Goal: Task Accomplishment & Management: Use online tool/utility

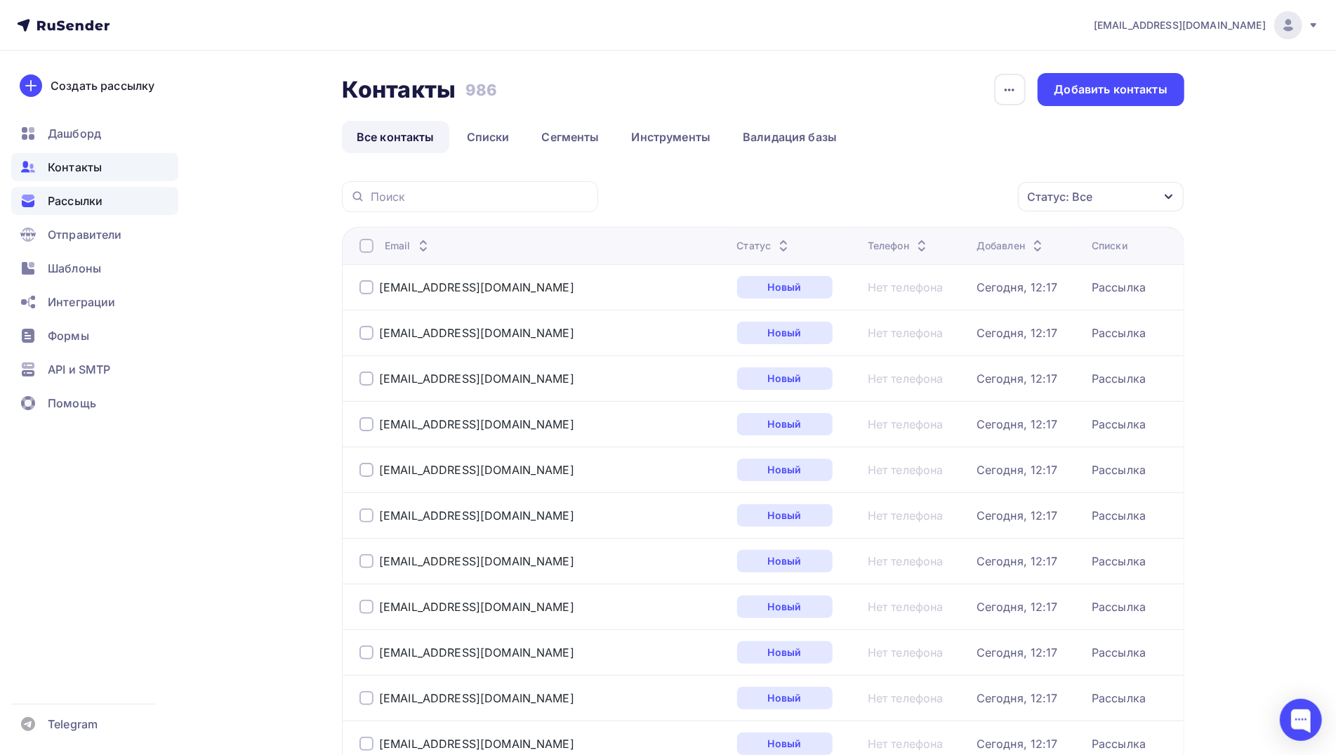
click at [86, 203] on span "Рассылки" at bounding box center [75, 200] width 55 height 17
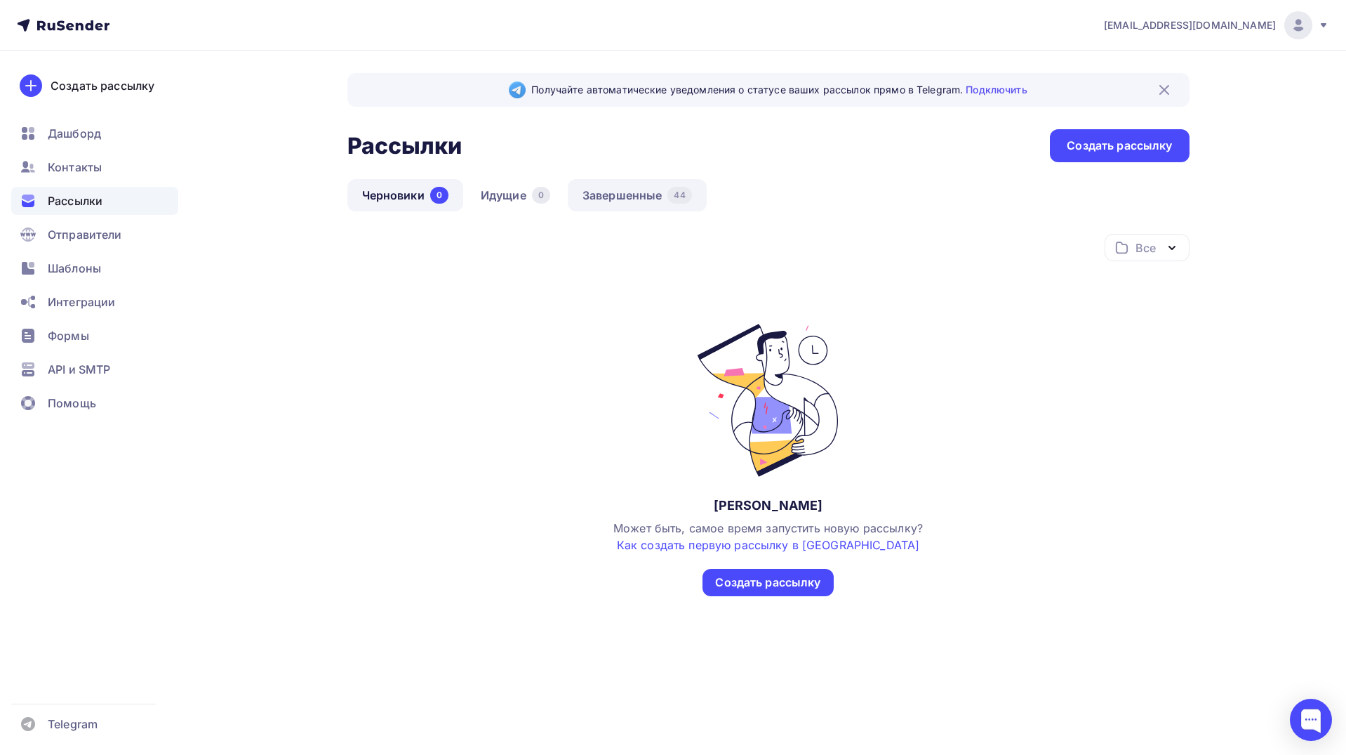
click at [625, 194] on link "Завершенные 44" at bounding box center [637, 195] width 139 height 32
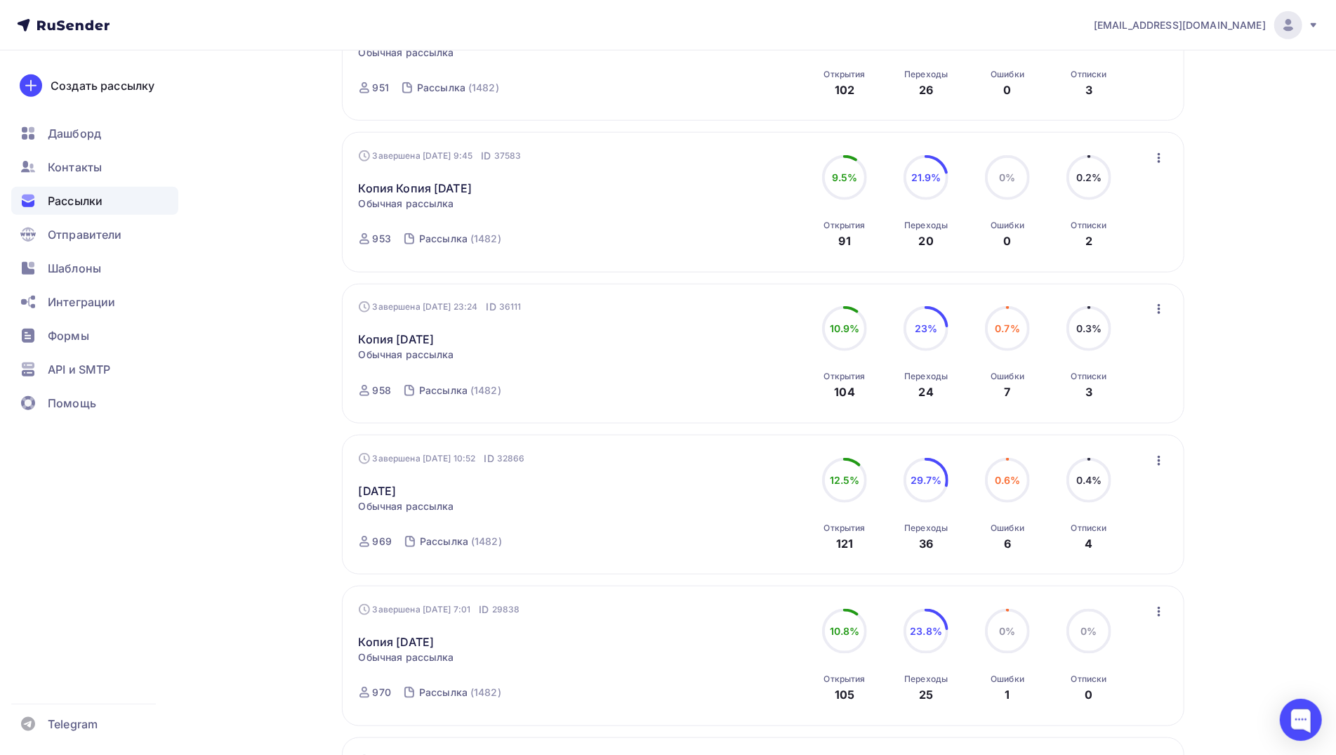
scroll to position [913, 0]
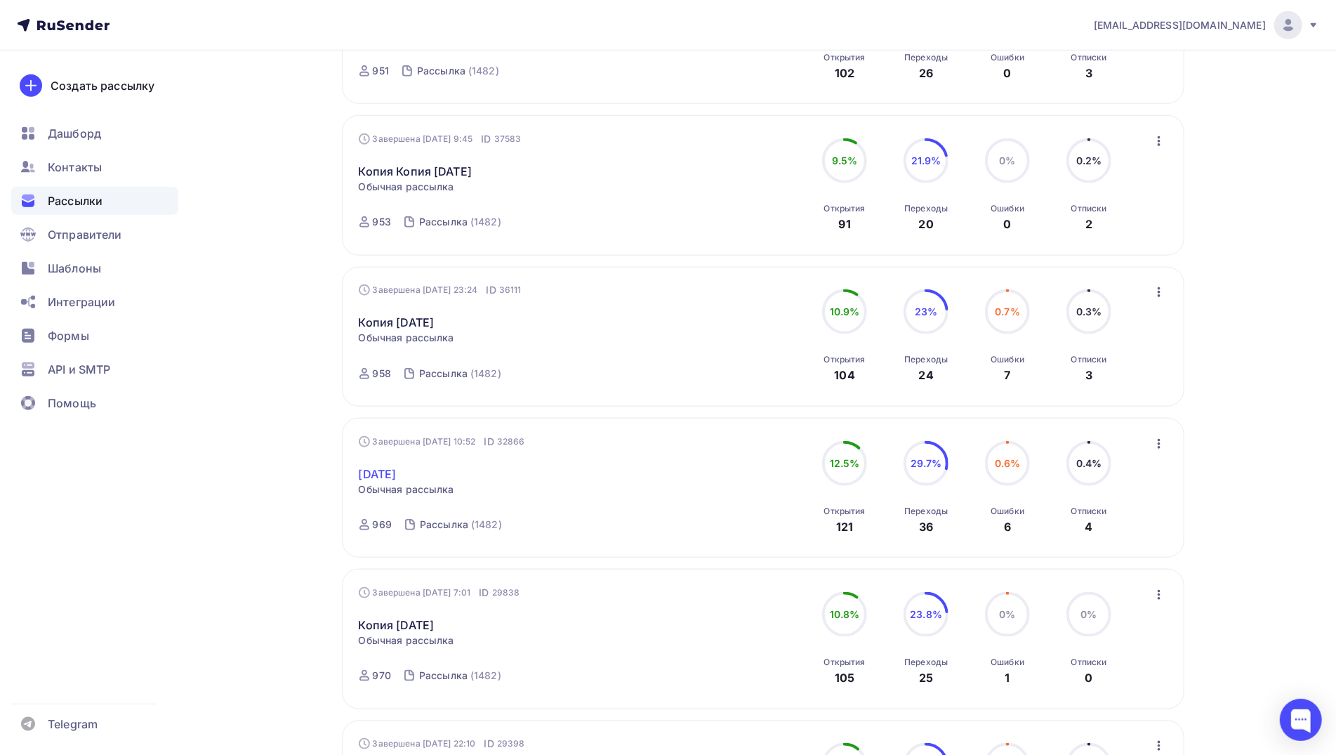
click at [392, 472] on link "[DATE]" at bounding box center [378, 473] width 38 height 17
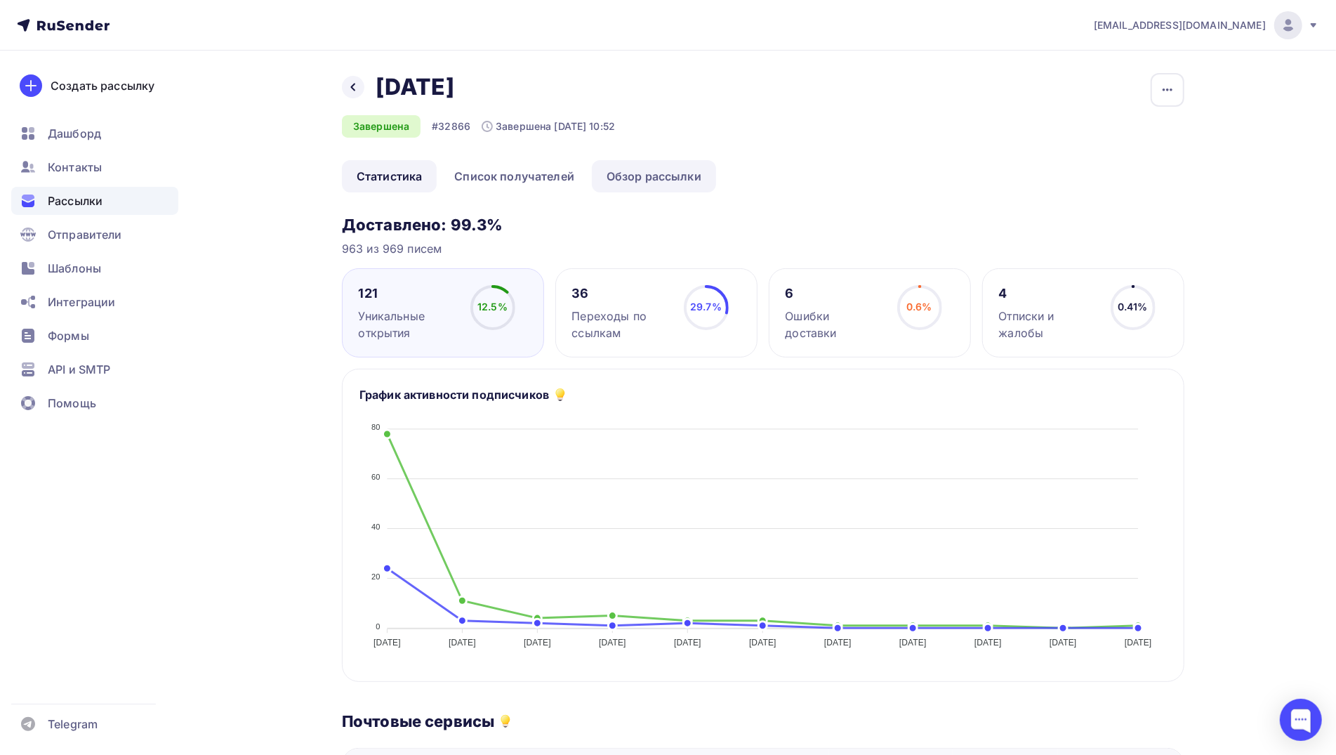
click at [652, 178] on link "Обзор рассылки" at bounding box center [654, 176] width 124 height 32
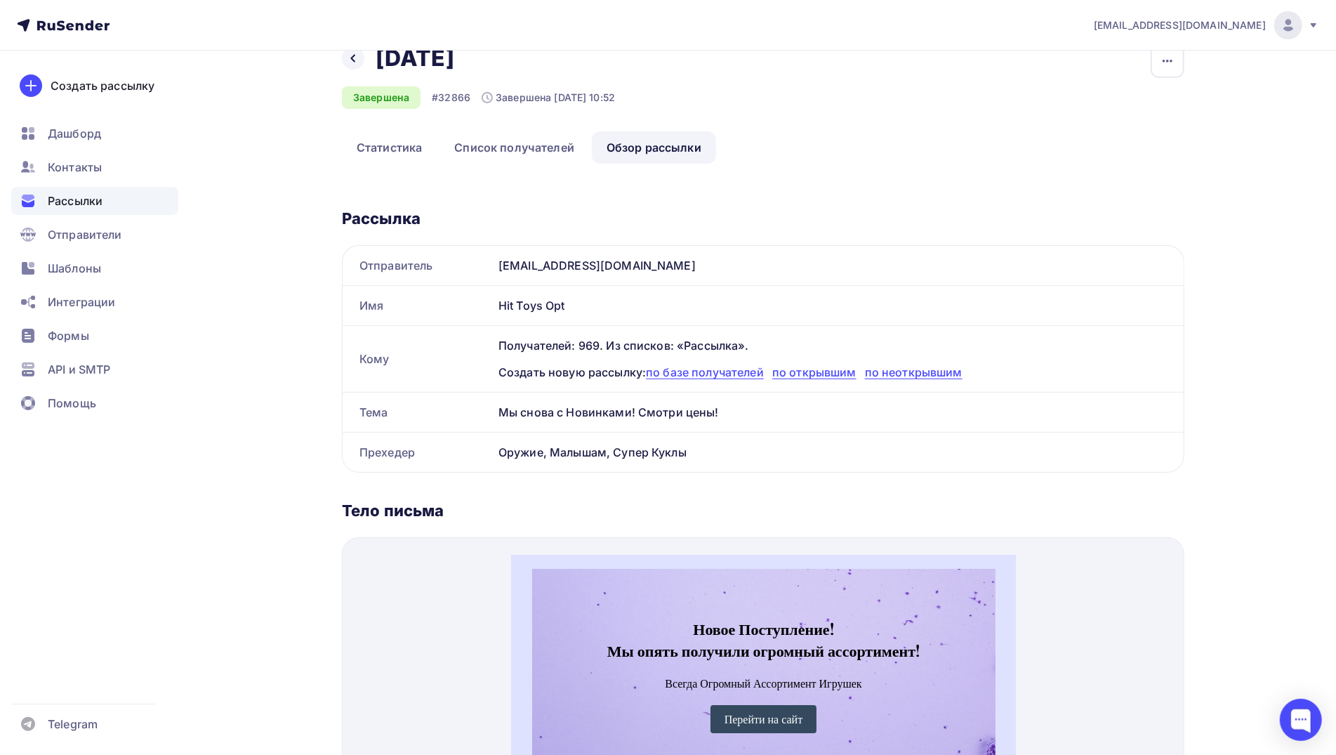
scroll to position [28, 0]
click at [402, 145] on link "Статистика" at bounding box center [389, 148] width 95 height 32
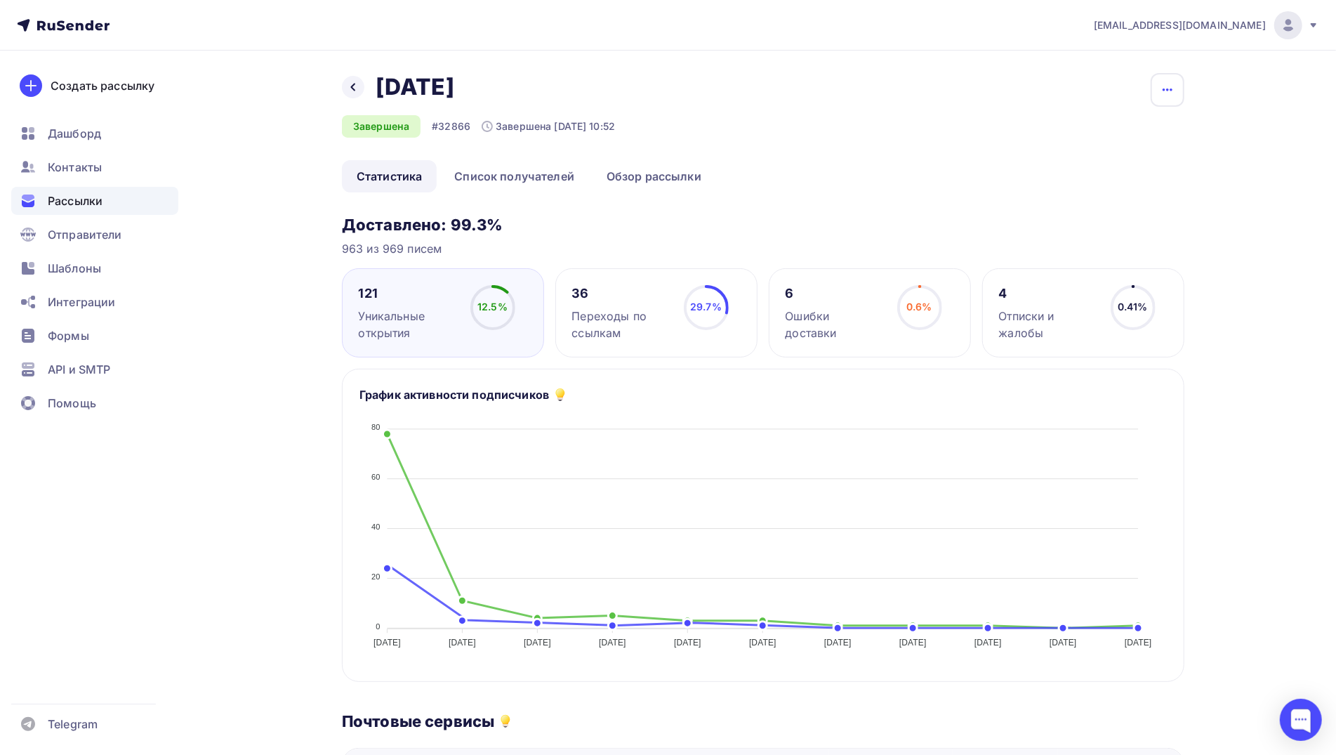
click at [1168, 90] on icon "button" at bounding box center [1167, 89] width 10 height 3
click at [1118, 134] on div "Копировать" at bounding box center [1114, 134] width 135 height 17
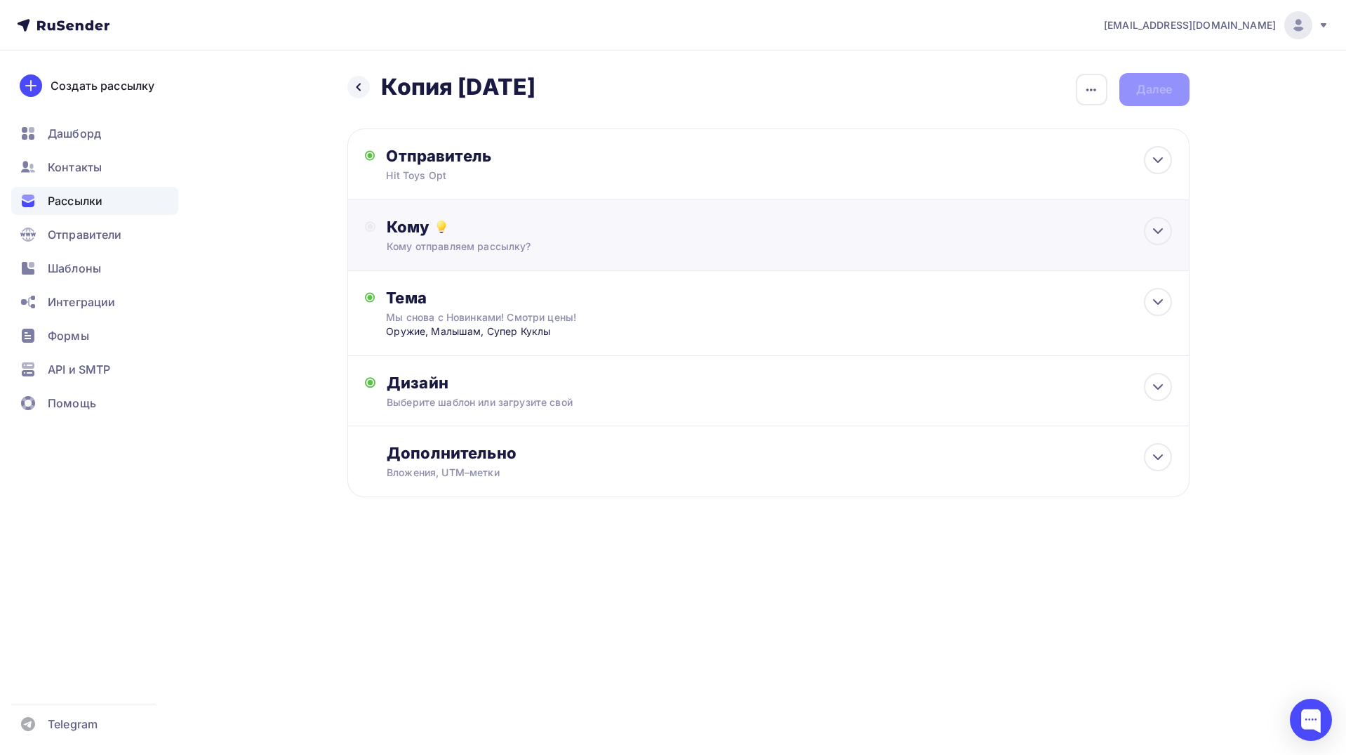
click at [507, 229] on div "Кому" at bounding box center [779, 227] width 785 height 20
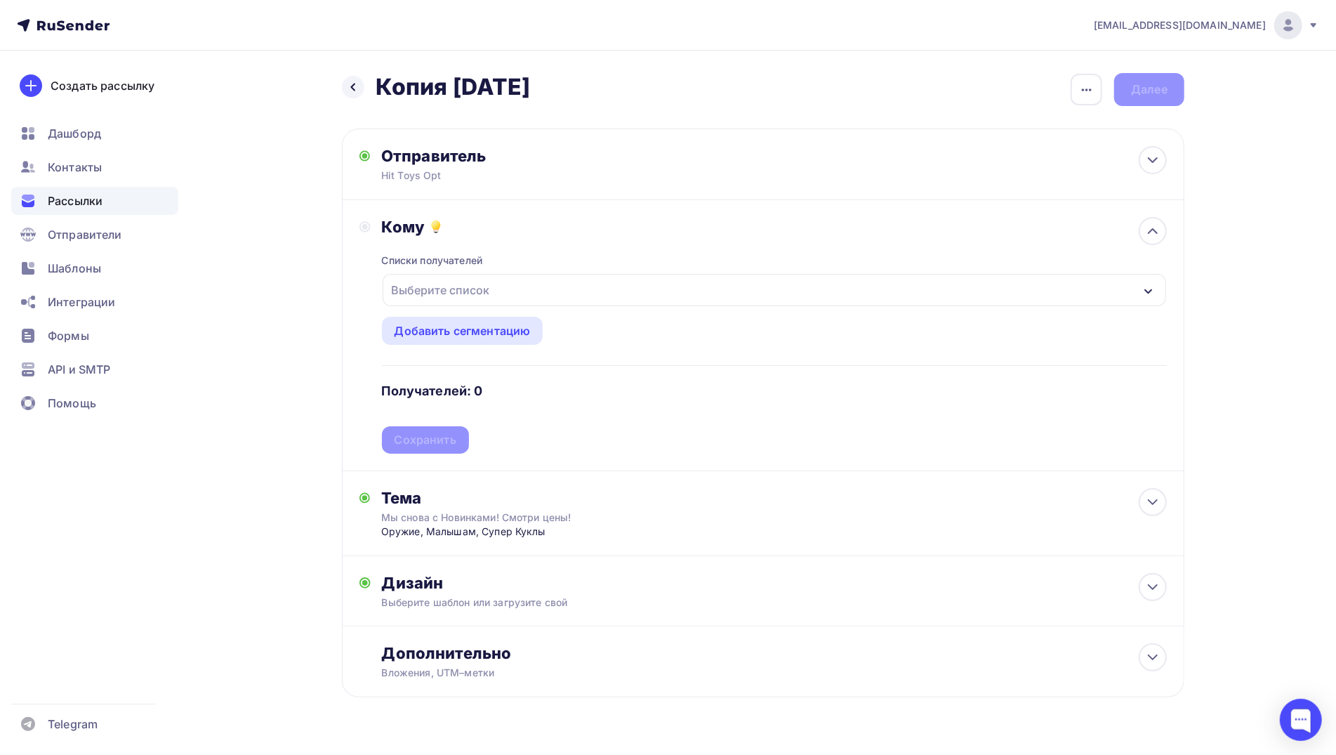
click at [413, 292] on div "Выберите список" at bounding box center [441, 289] width 110 height 25
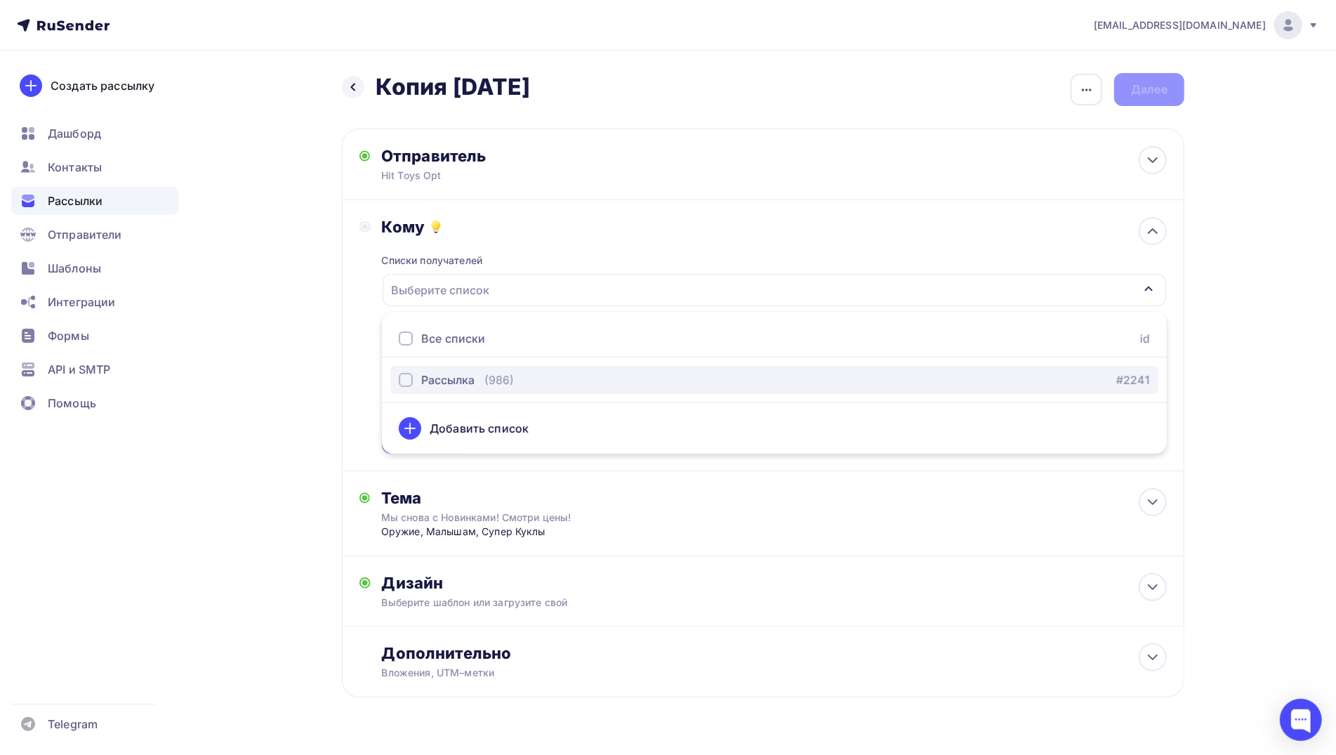
drag, startPoint x: 426, startPoint y: 379, endPoint x: 432, endPoint y: 383, distance: 7.6
click at [426, 379] on div "Рассылка" at bounding box center [447, 379] width 53 height 17
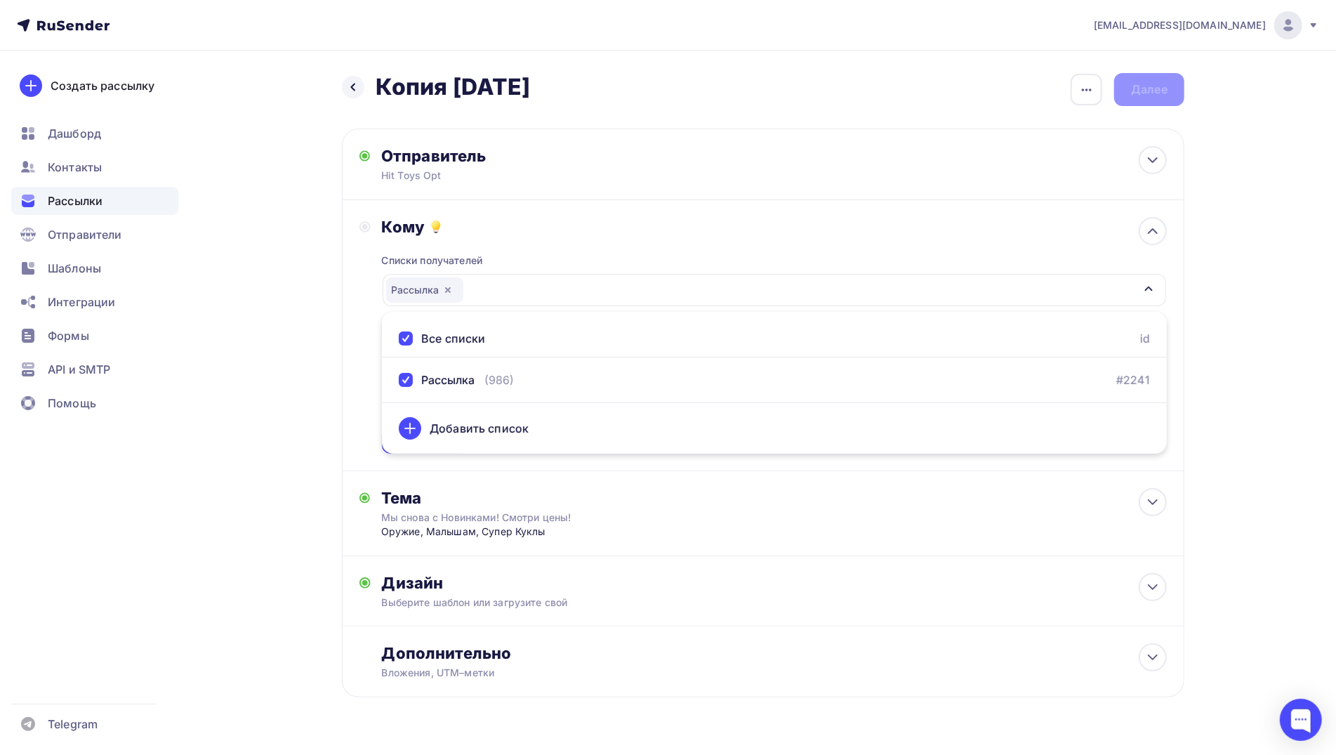
click at [291, 362] on div "Назад Копия [DATE] Копия [DATE] Закончить позже Переименовать рассылку Удалить …" at bounding box center [668, 419] width 1151 height 737
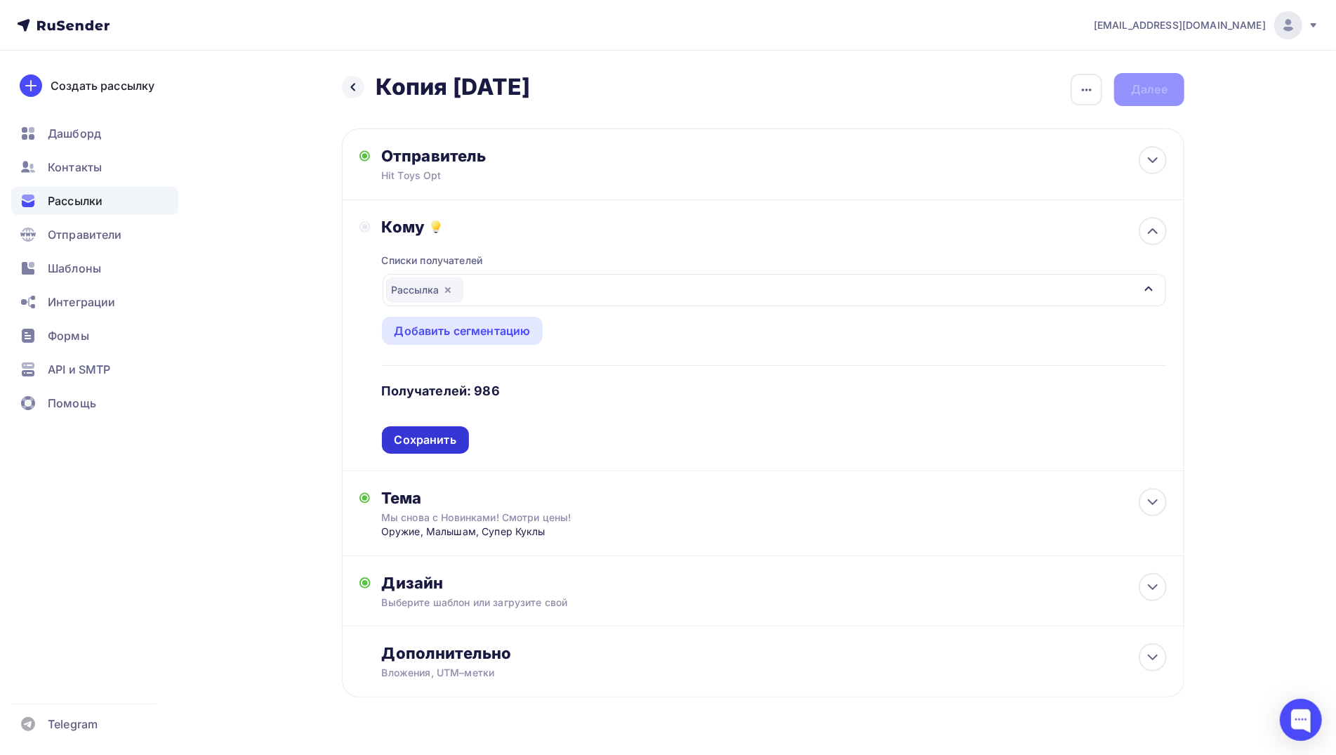
click at [438, 432] on div "Сохранить" at bounding box center [426, 440] width 62 height 16
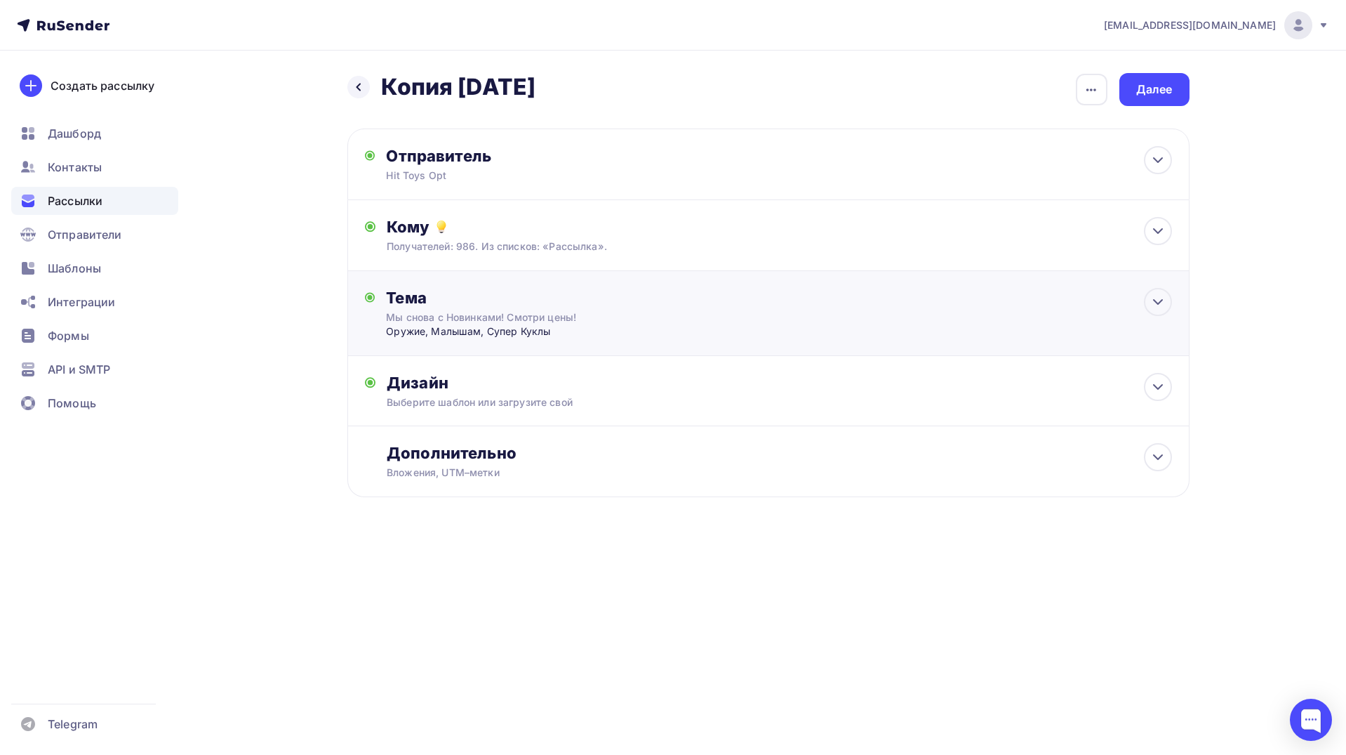
click at [457, 317] on div "Мы снова с Новинками! Смотри цены!" at bounding box center [511, 317] width 250 height 14
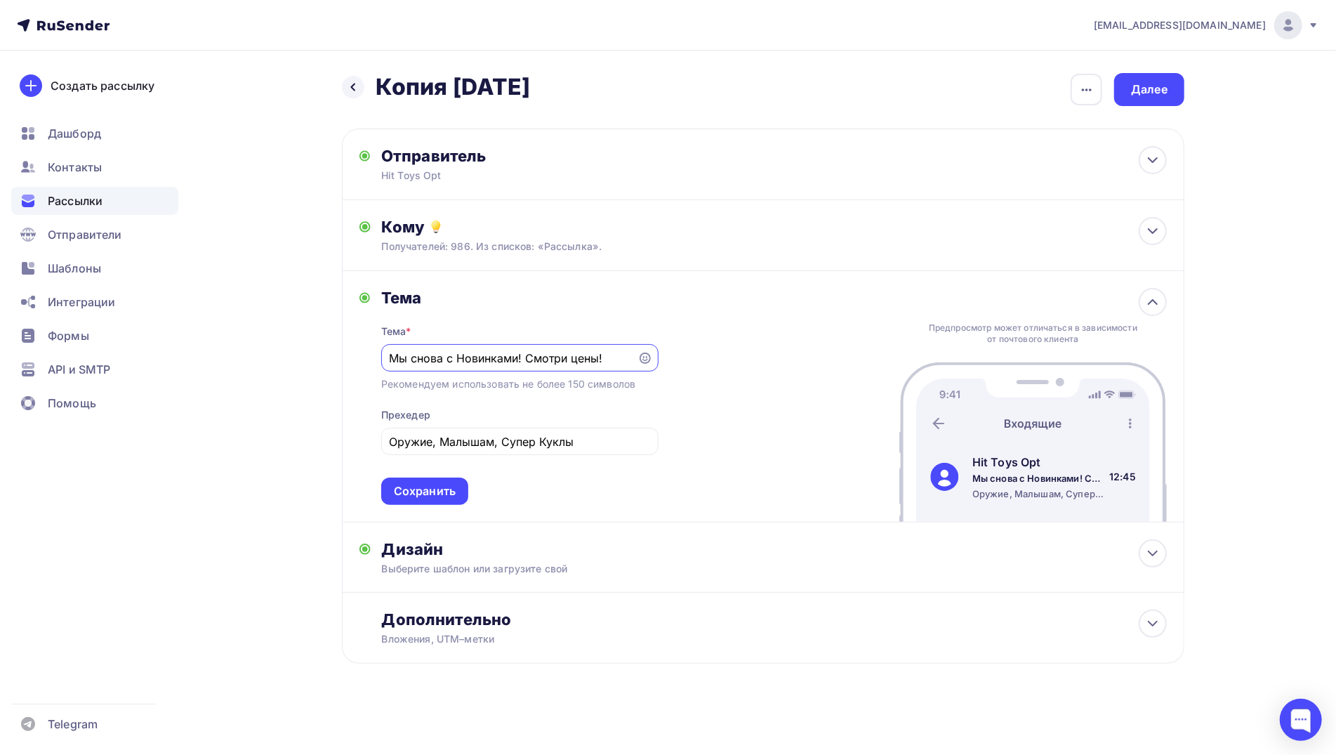
drag, startPoint x: 618, startPoint y: 357, endPoint x: 353, endPoint y: 371, distance: 265.1
click at [353, 371] on div "Тема Тема * Мы снова с Новинками! Смотри цены! Рекомендуем использовать не боле…" at bounding box center [763, 396] width 842 height 251
type input """
type input "[PERSON_NAME]"
type input "У"
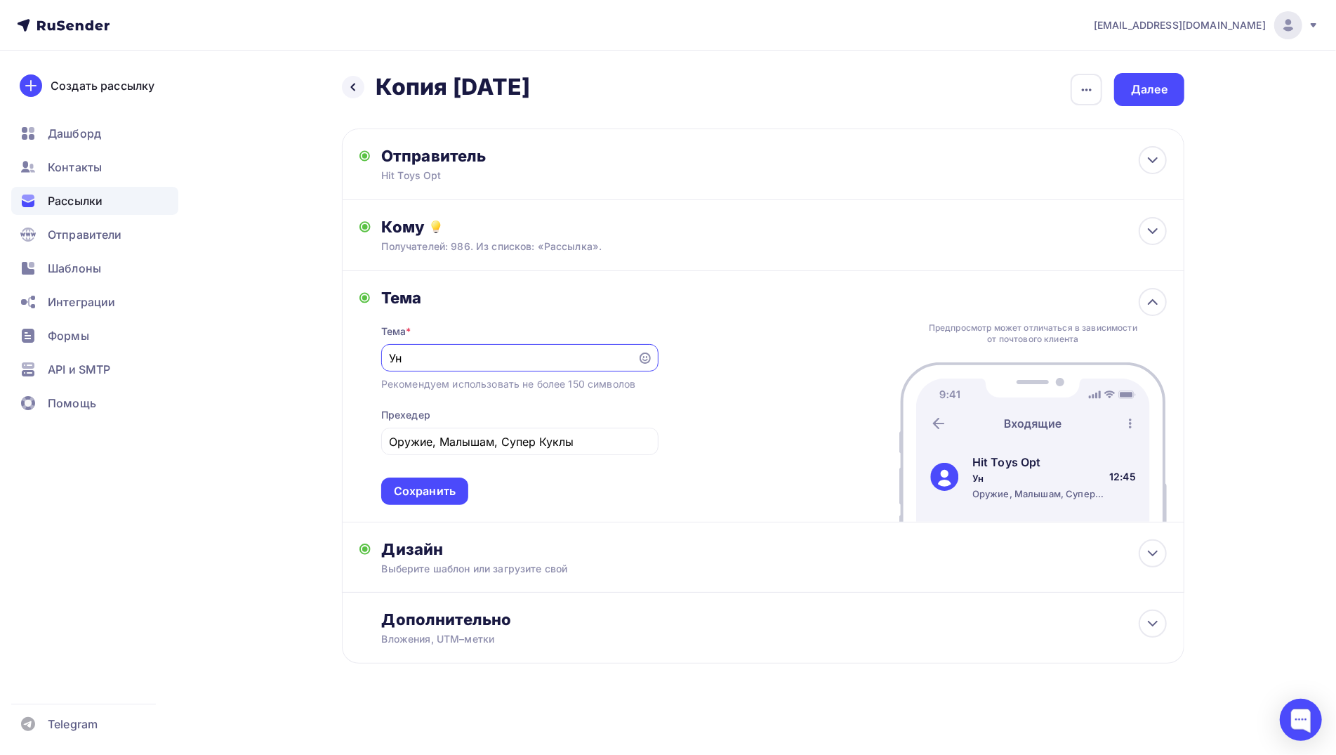
type input "У"
type input "Антистрессы и Сувениры"
type input "[PERSON_NAME]"
type input "Машинки, Куклы, и всякая всячина)"
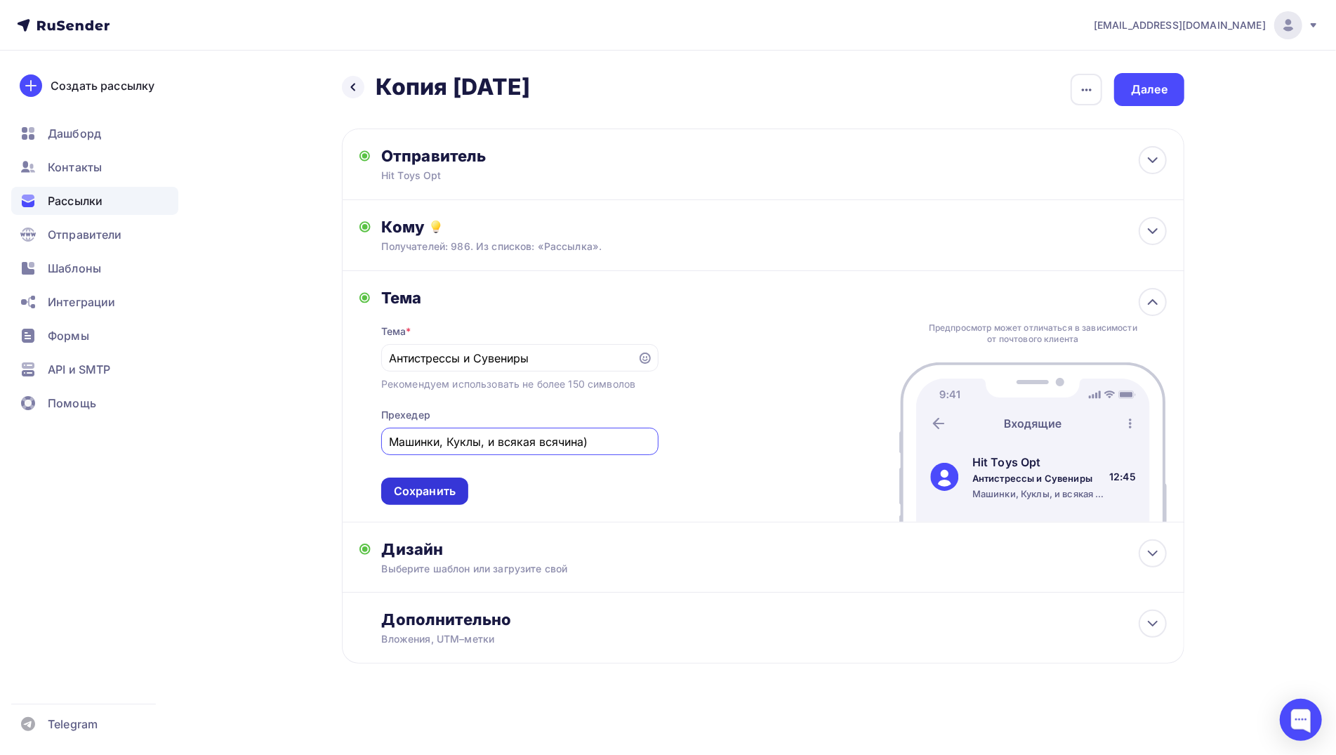
click at [406, 488] on div "Сохранить" at bounding box center [425, 491] width 62 height 16
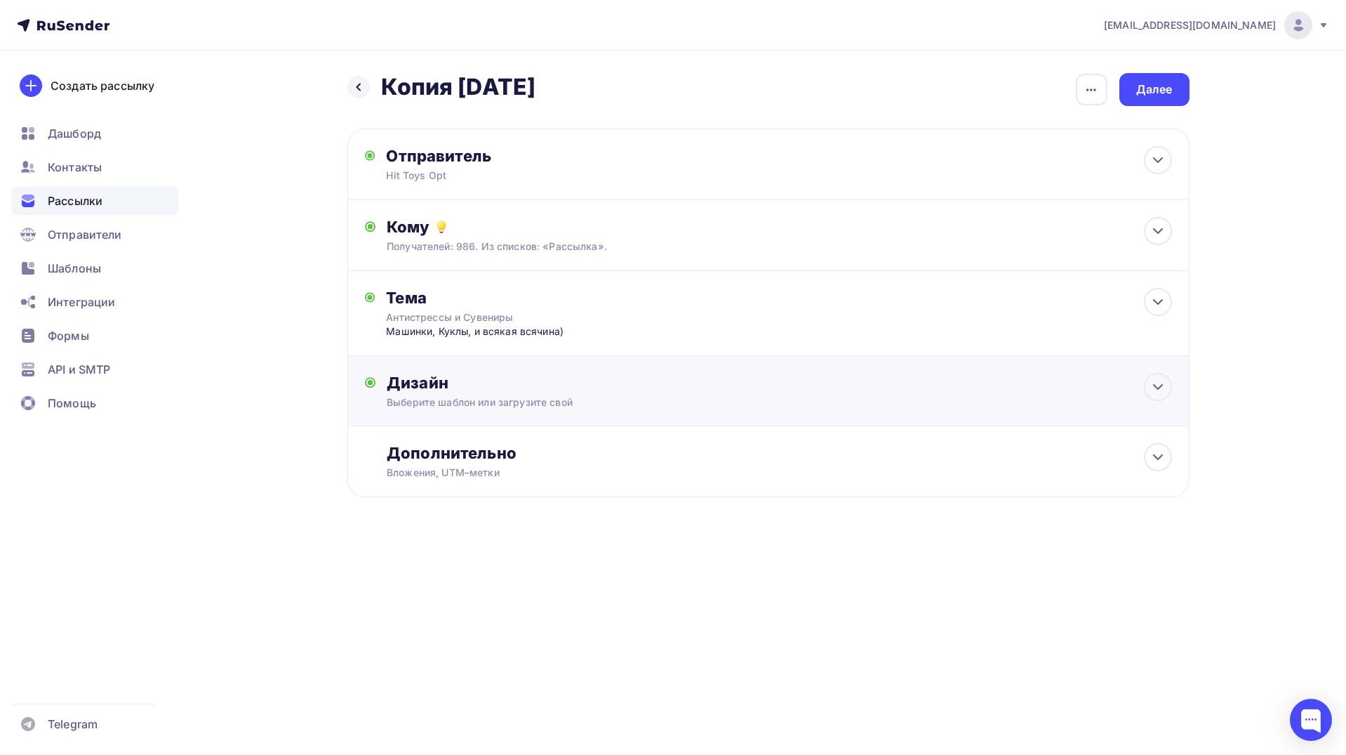
click at [508, 395] on div "Дизайн Выберите шаблон или загрузите свой Размер письма: 122 Kb Заменить шаблон…" at bounding box center [779, 391] width 785 height 37
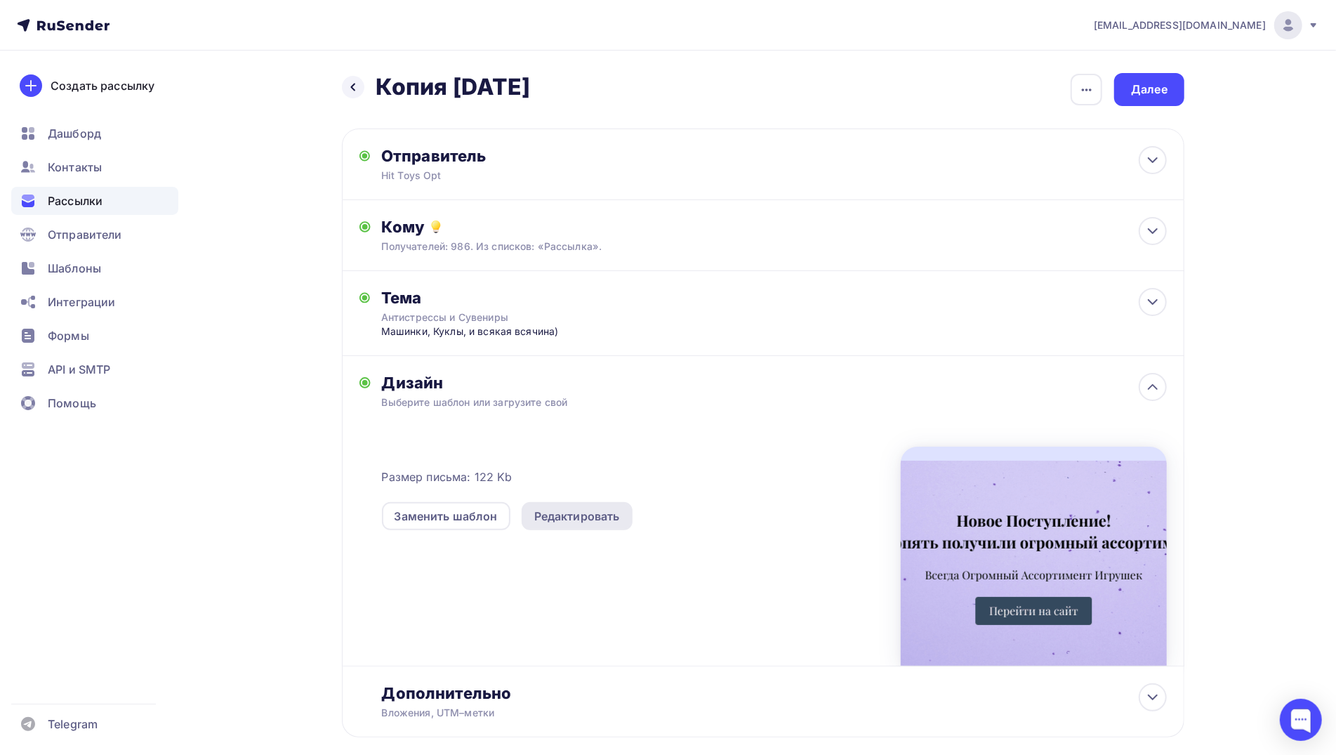
click at [571, 511] on div "Редактировать" at bounding box center [577, 516] width 86 height 17
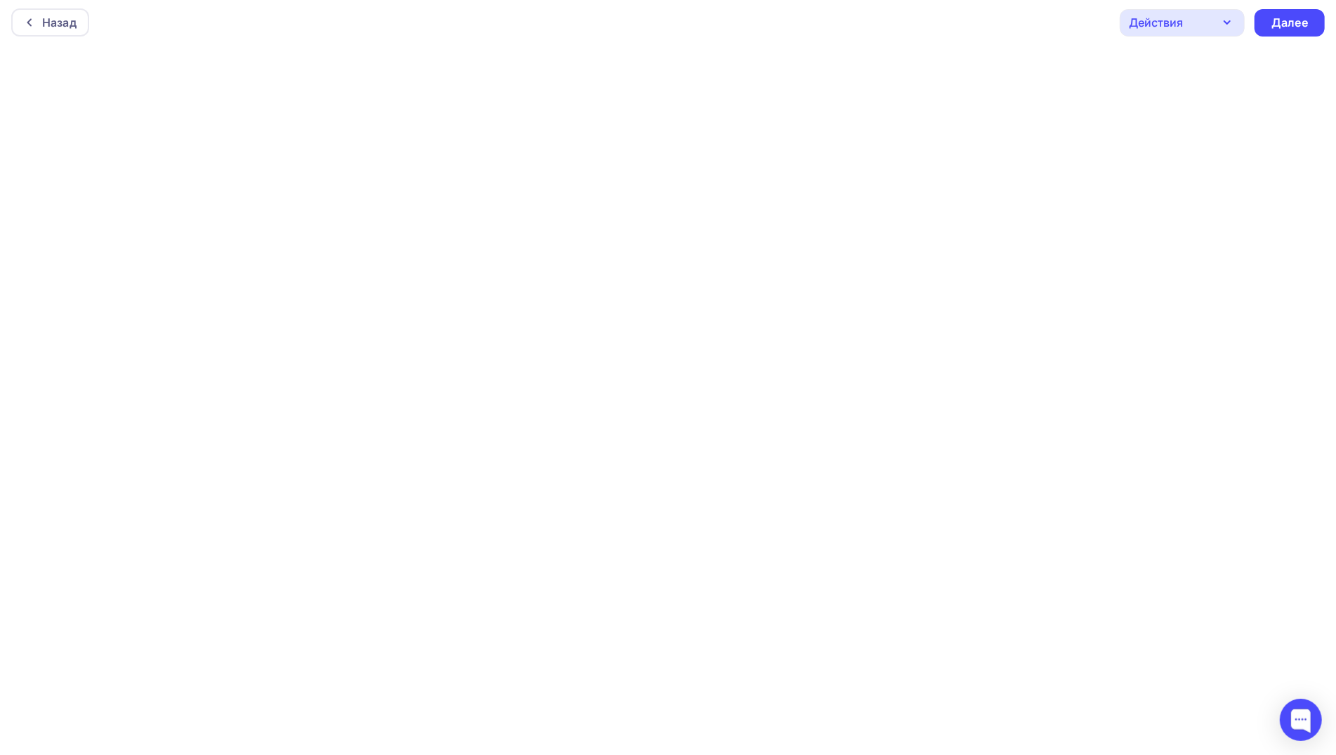
scroll to position [4, 0]
click at [1307, 12] on div "Далее" at bounding box center [1289, 21] width 70 height 27
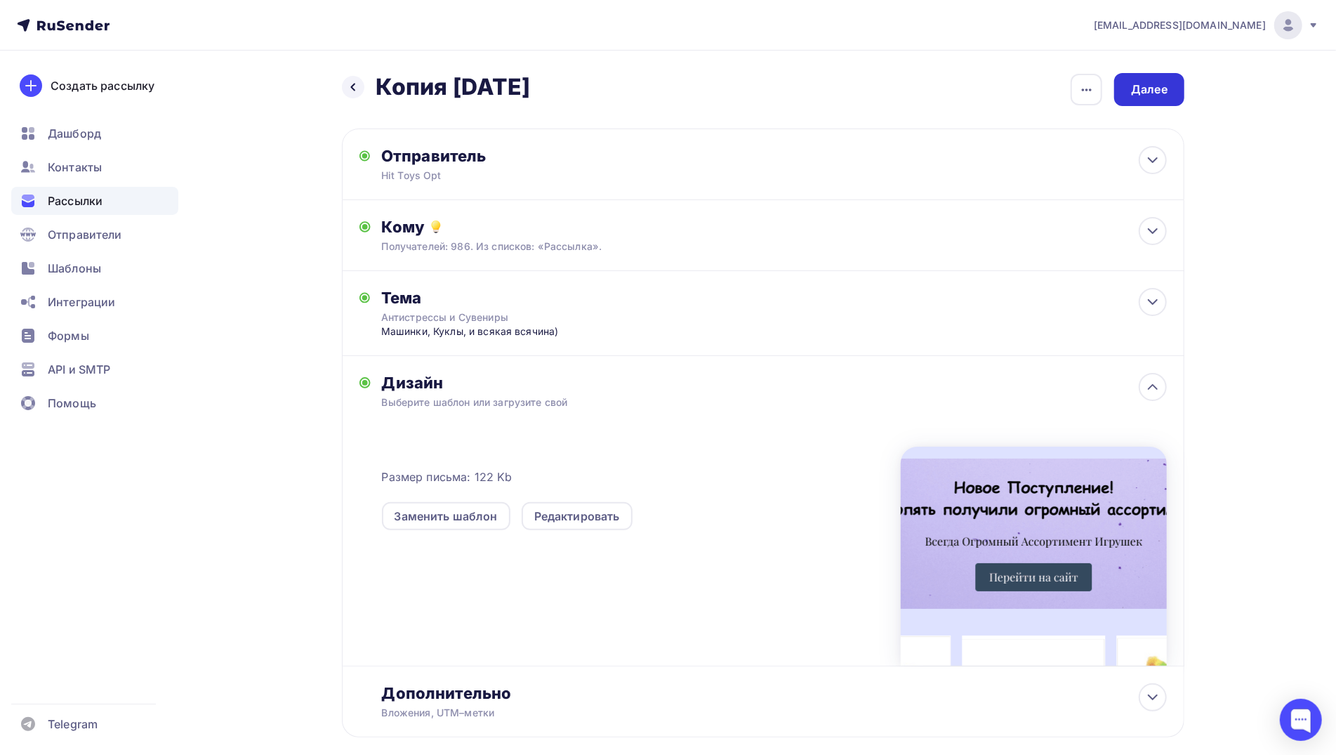
click at [1139, 88] on div "Далее" at bounding box center [1149, 89] width 37 height 16
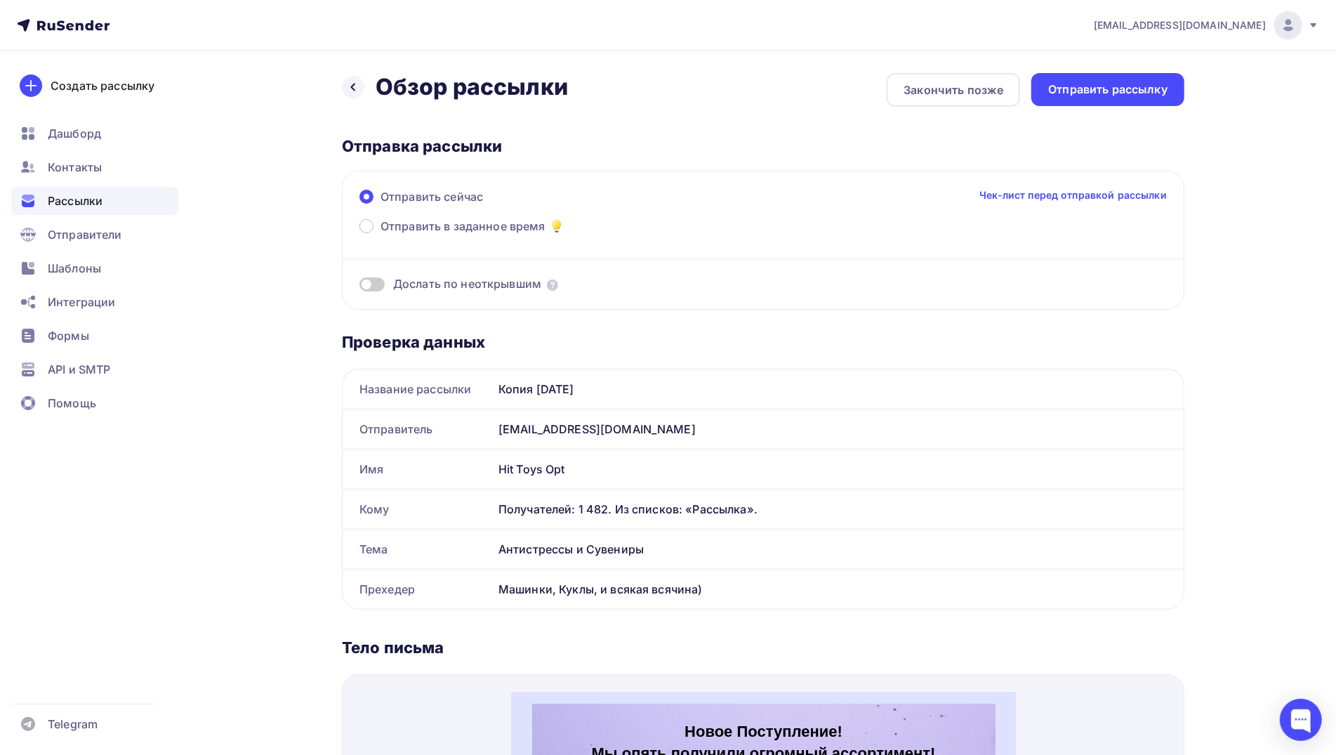
click at [1139, 88] on div "Отправить рассылку" at bounding box center [1107, 89] width 119 height 16
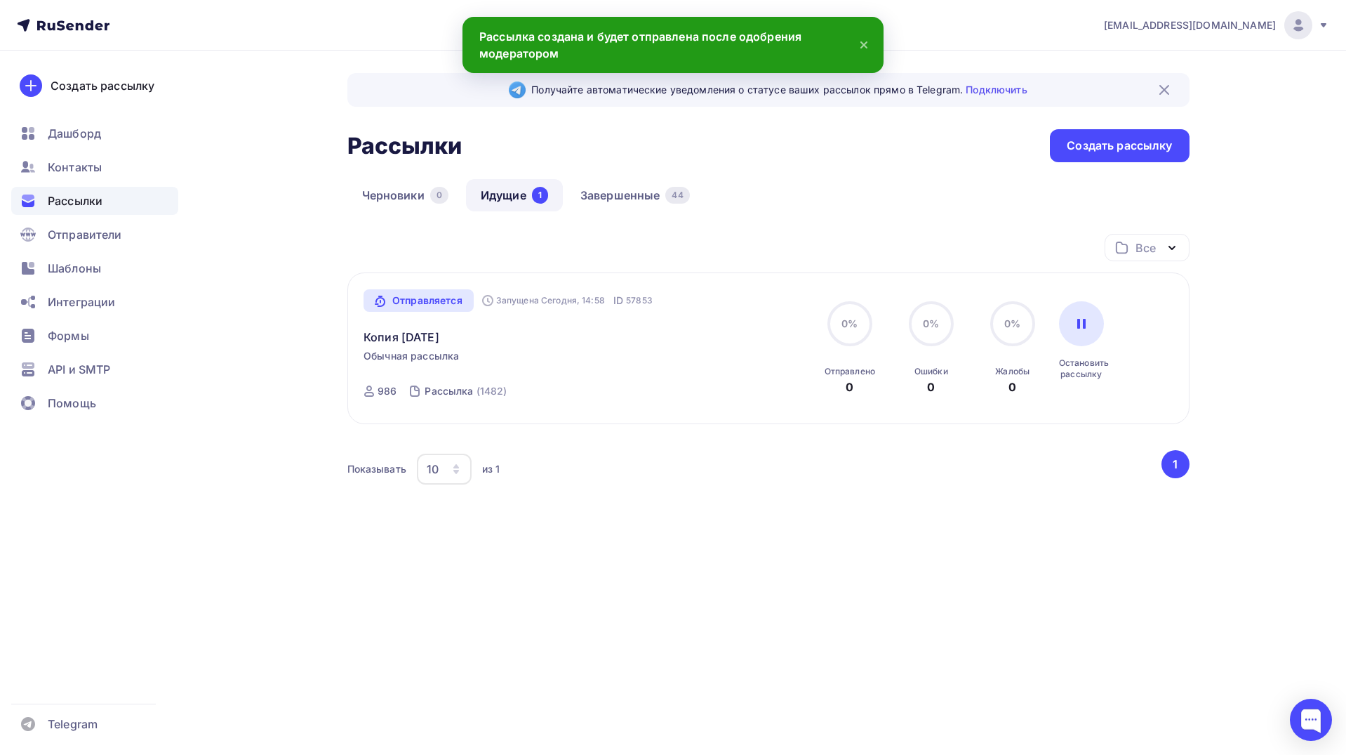
click at [1327, 28] on icon at bounding box center [1323, 25] width 11 height 11
click at [1129, 95] on span "[DEMOGRAPHIC_DATA]" at bounding box center [1183, 89] width 128 height 17
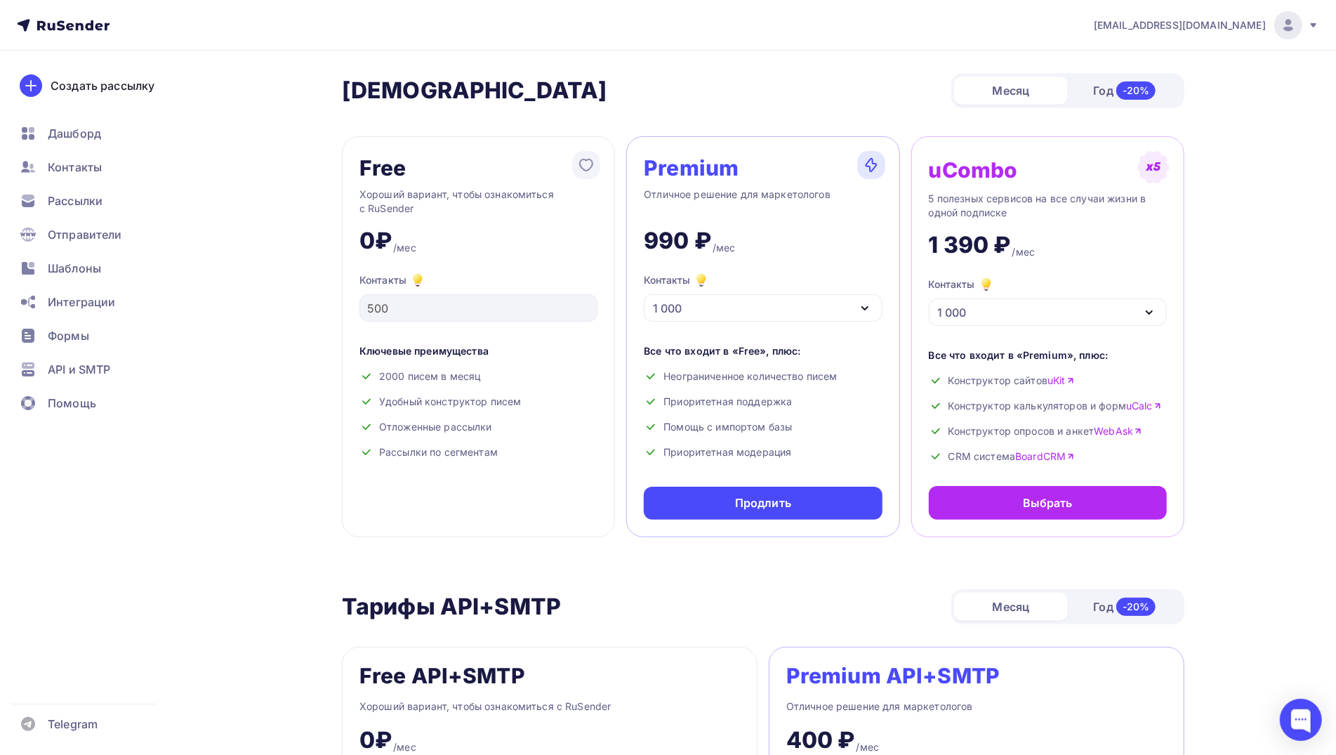
click at [1309, 27] on icon at bounding box center [1313, 25] width 11 height 11
click at [1141, 67] on span "Аккаунт" at bounding box center [1131, 61] width 46 height 17
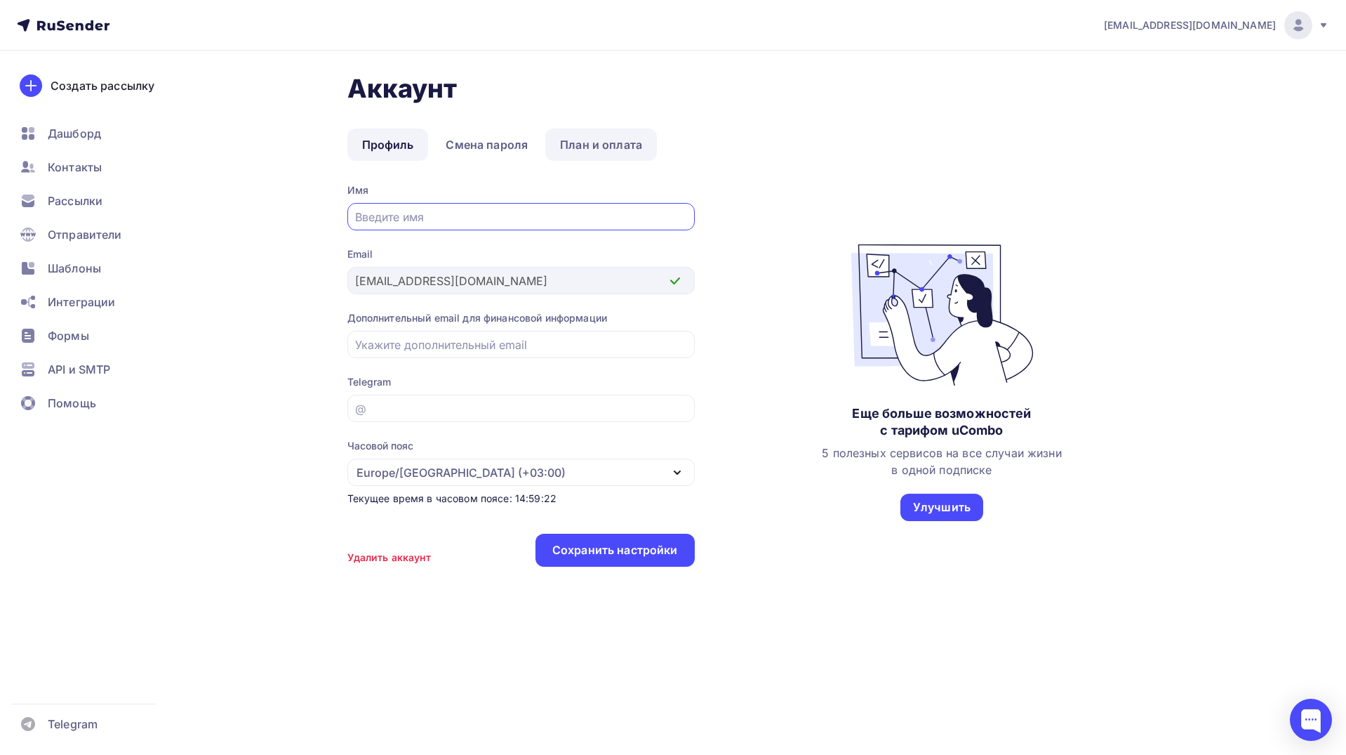
click at [597, 139] on link "План и оплата" at bounding box center [601, 144] width 112 height 32
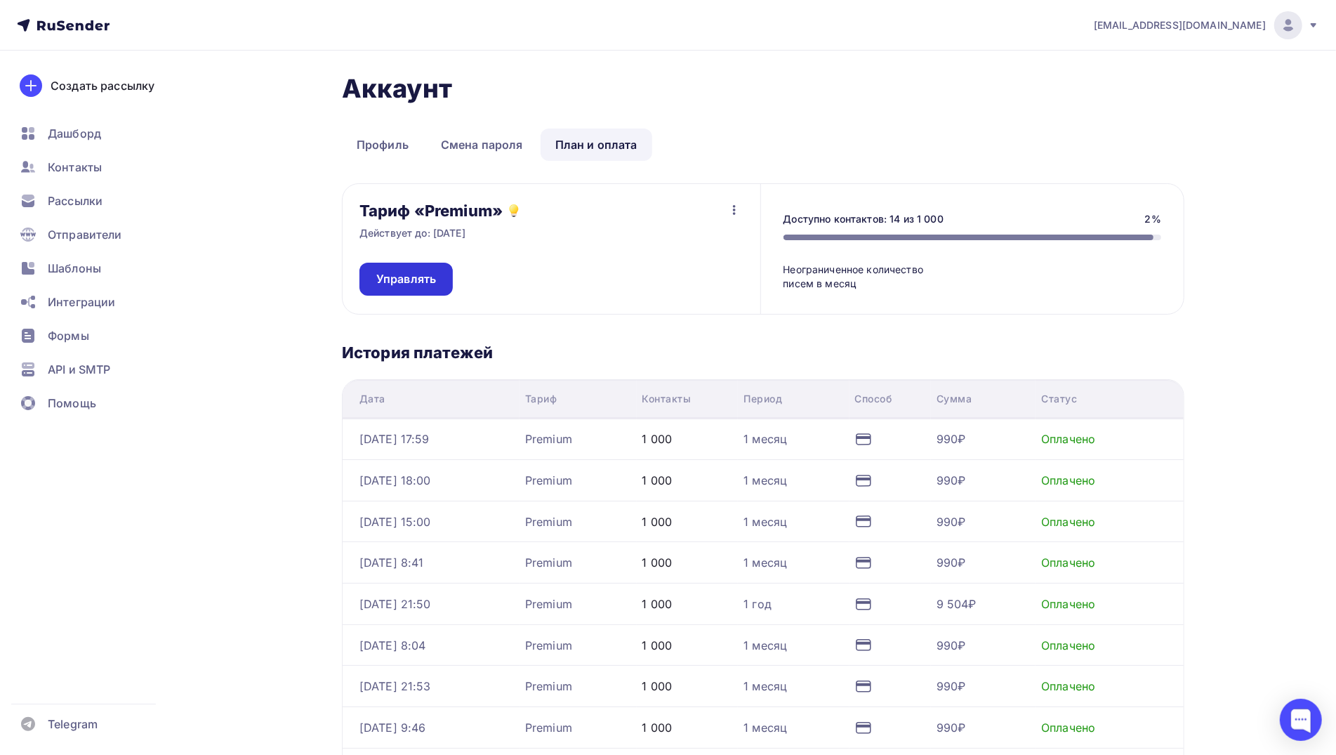
click at [411, 279] on span "Управлять" at bounding box center [406, 279] width 60 height 16
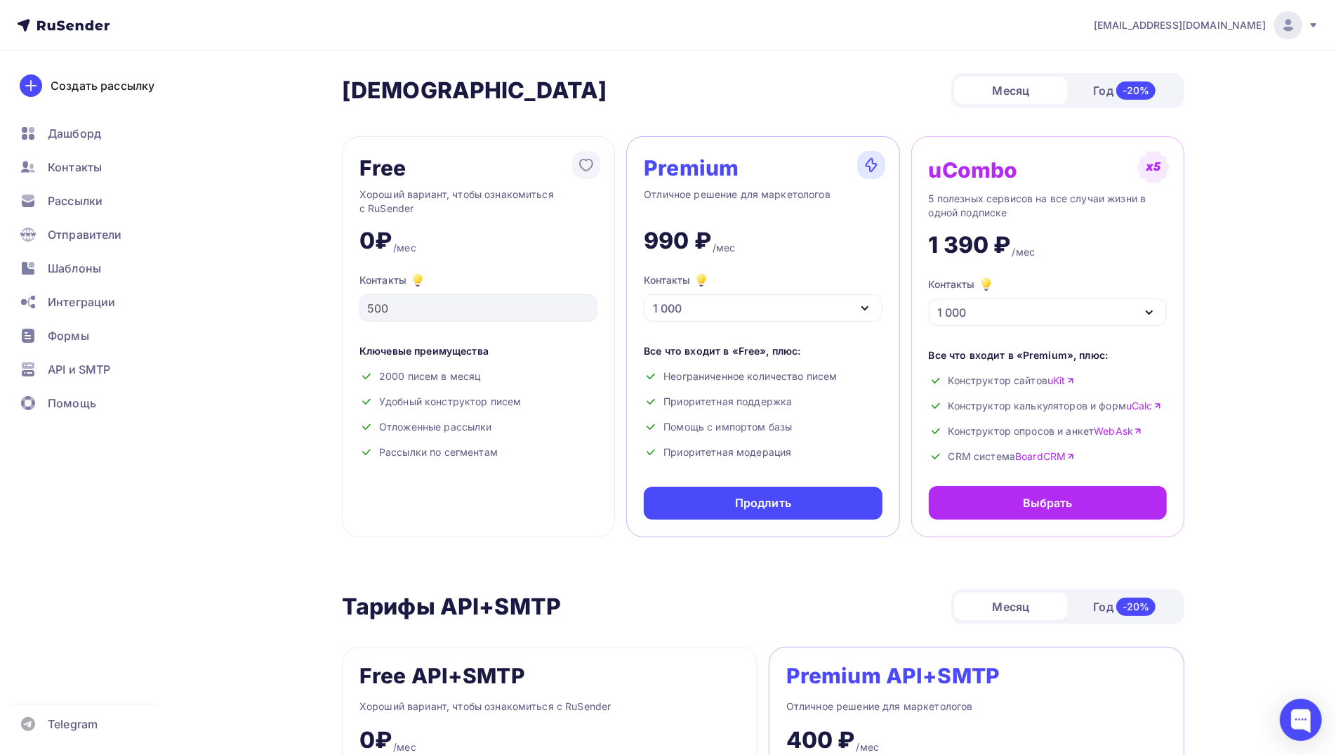
click at [1297, 26] on div at bounding box center [1288, 25] width 28 height 28
click at [1155, 70] on link "Аккаунт" at bounding box center [1193, 62] width 236 height 28
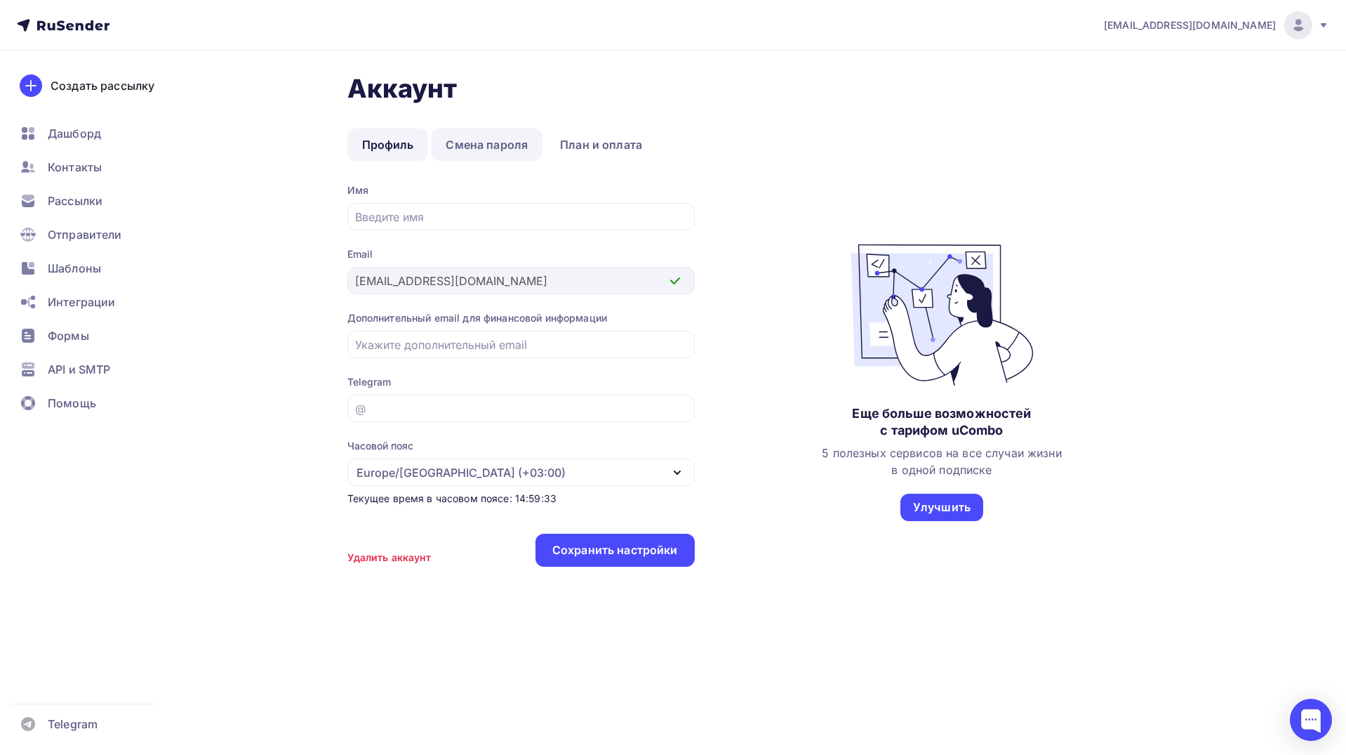
click at [485, 147] on link "Смена пароля" at bounding box center [487, 144] width 112 height 32
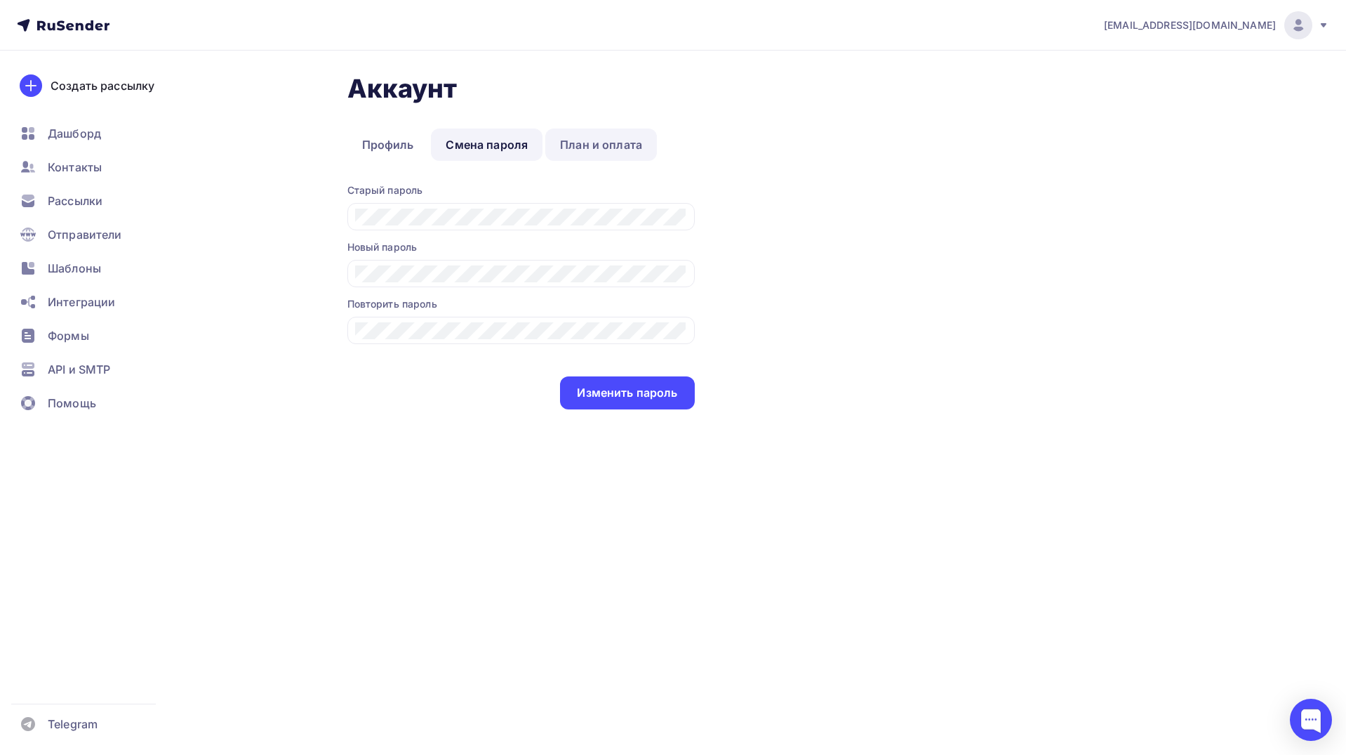
click at [579, 143] on link "План и оплата" at bounding box center [601, 144] width 112 height 32
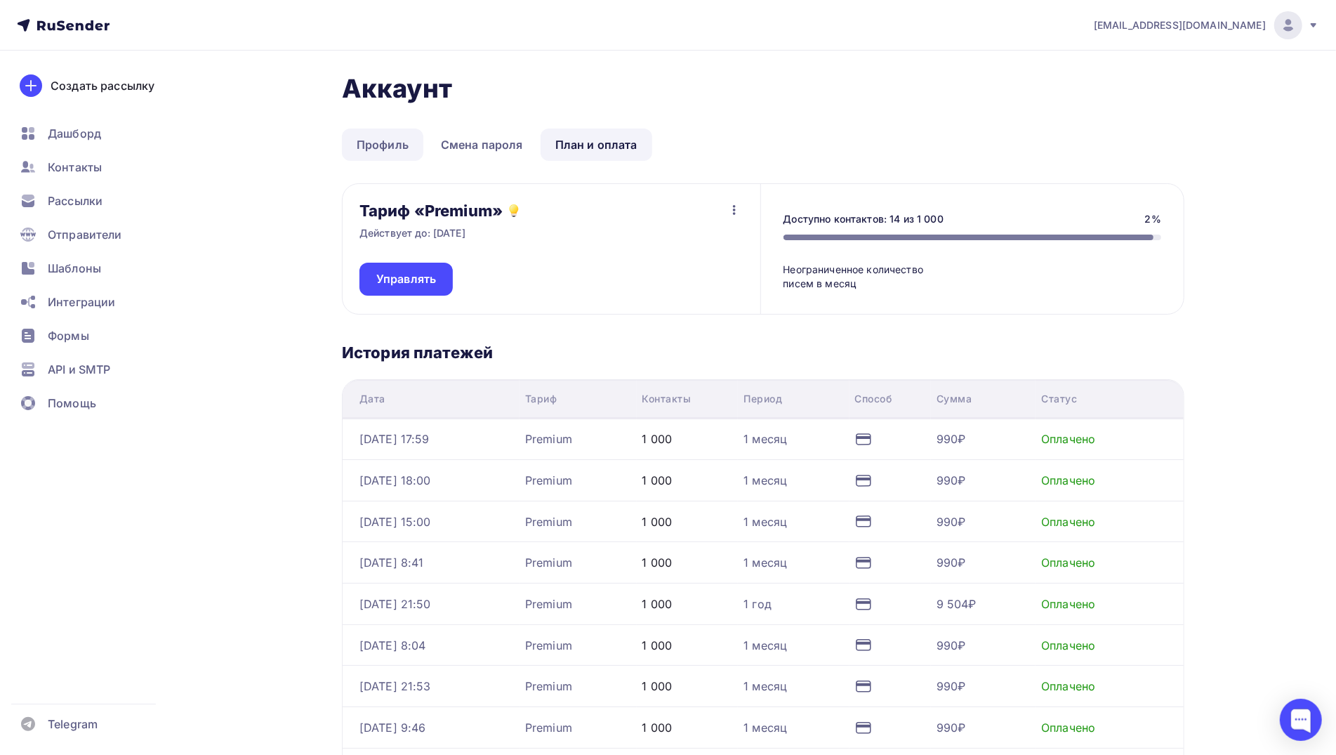
click at [360, 145] on link "Профиль" at bounding box center [382, 144] width 81 height 32
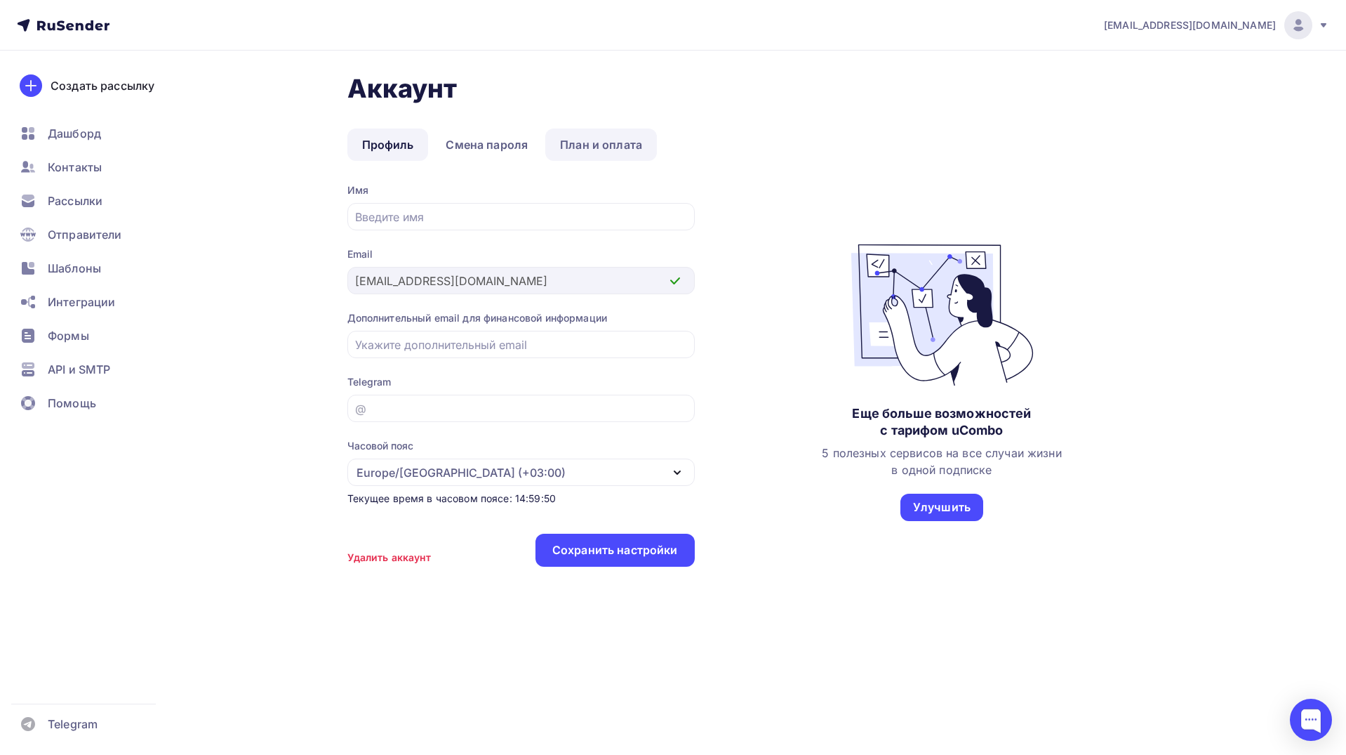
click at [592, 145] on link "План и оплата" at bounding box center [601, 144] width 112 height 32
